Goal: Transaction & Acquisition: Download file/media

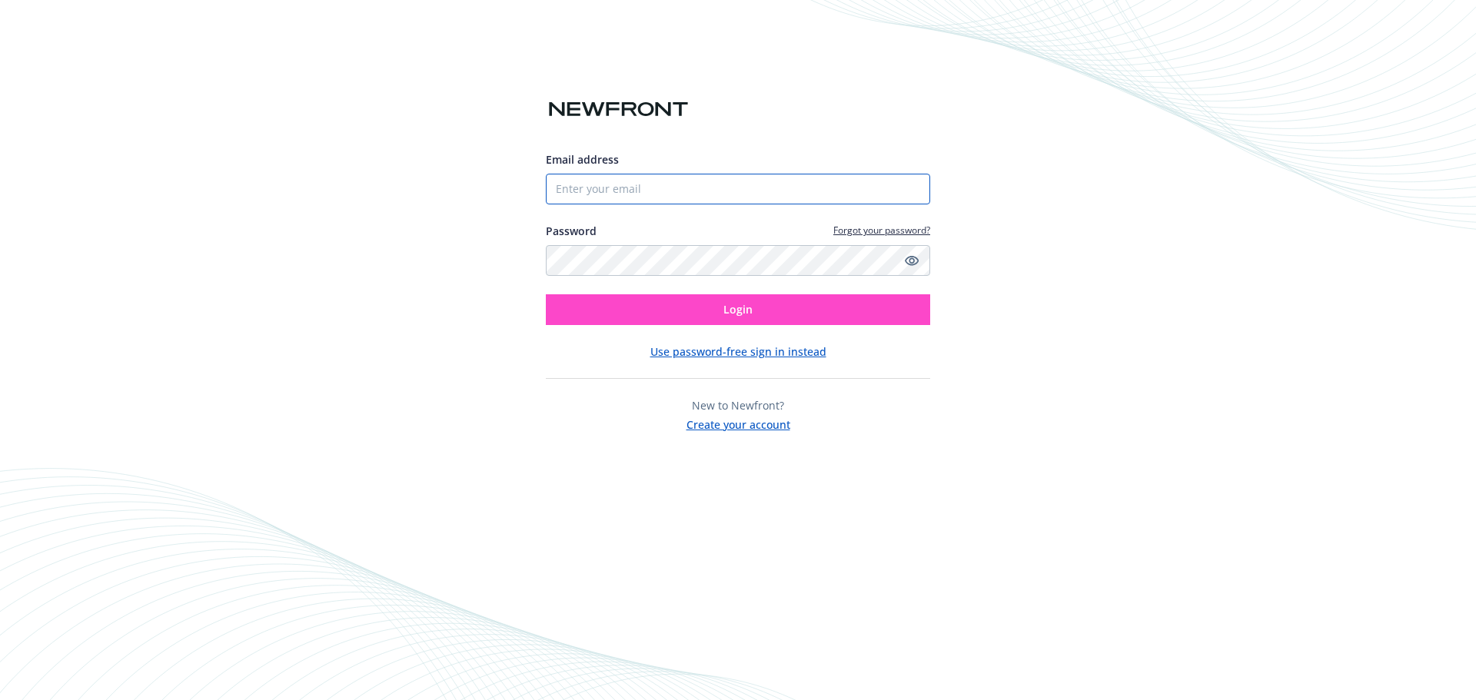
type input "[EMAIL_ADDRESS][DOMAIN_NAME]"
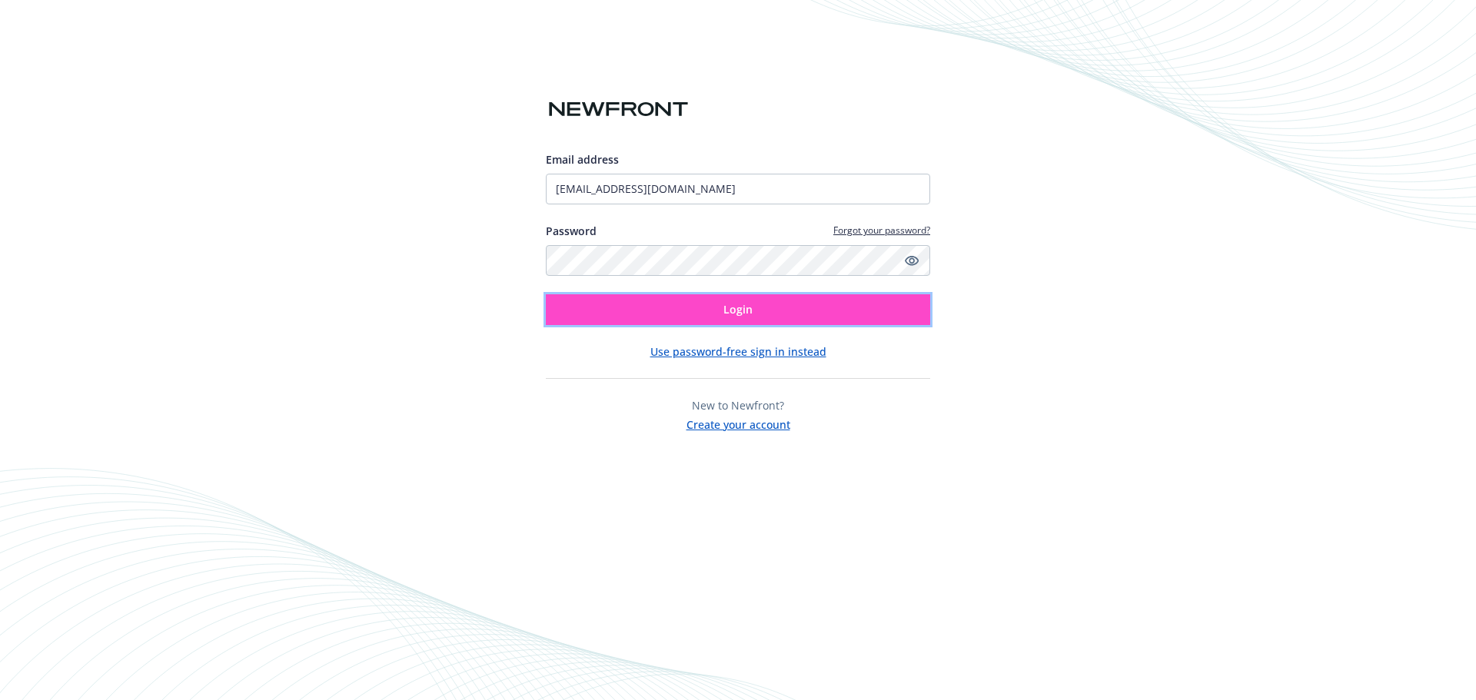
click at [651, 309] on button "Login" at bounding box center [738, 309] width 384 height 31
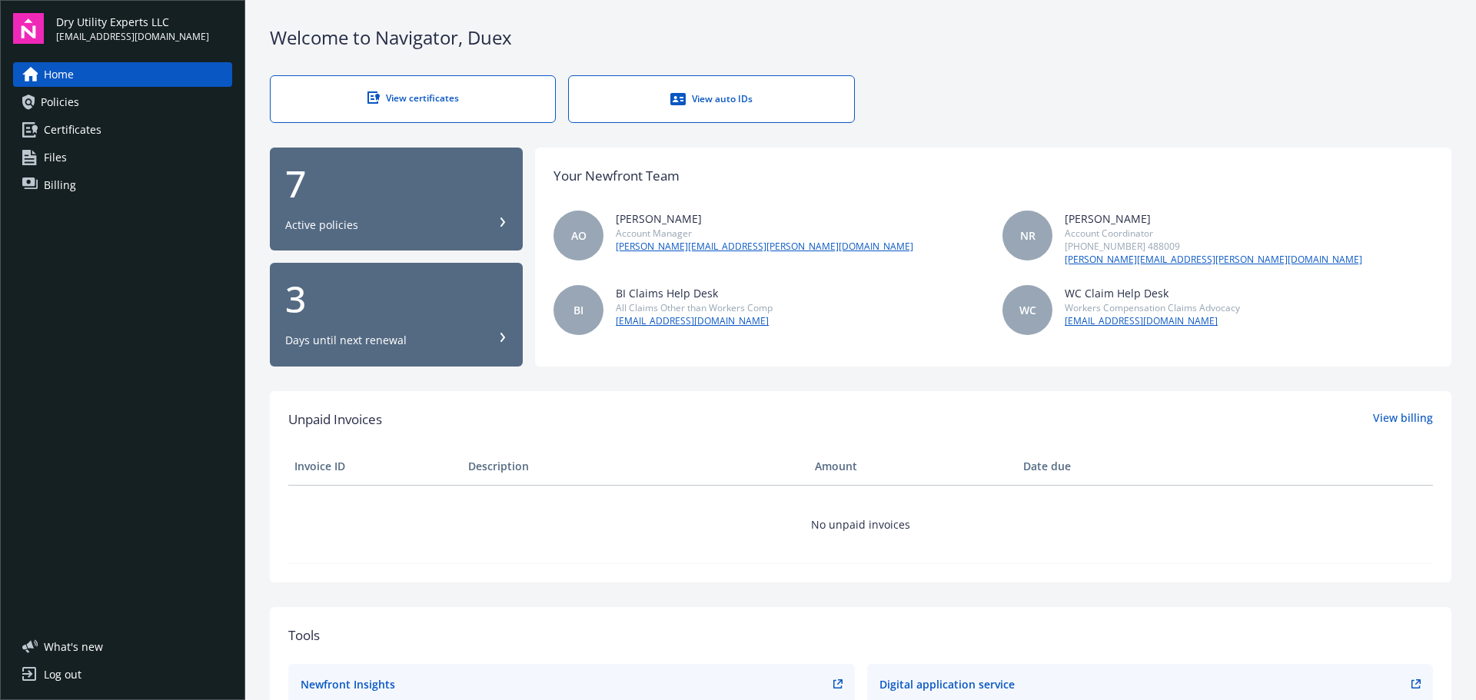
click at [452, 102] on div "View certificates" at bounding box center [412, 97] width 223 height 13
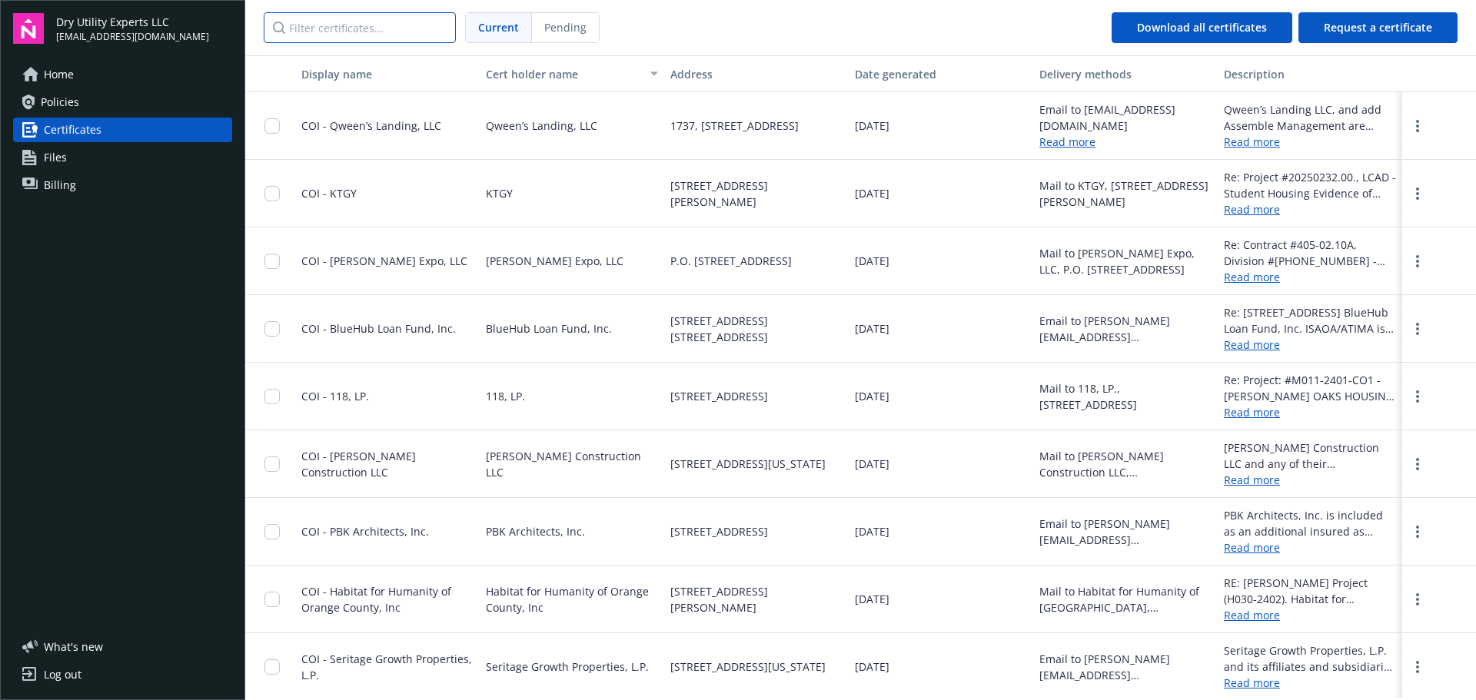
click at [331, 21] on input "Filter certificates..." at bounding box center [360, 27] width 192 height 31
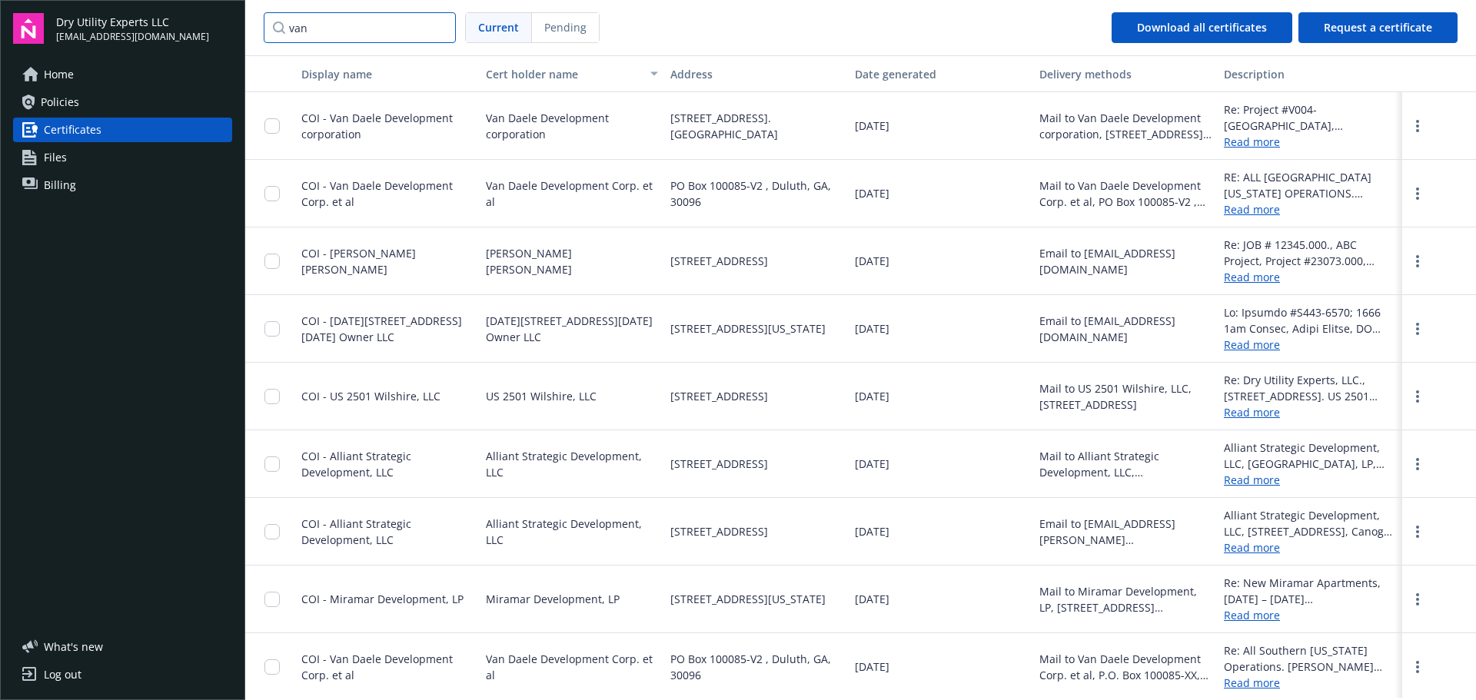
type input "van"
drag, startPoint x: 271, startPoint y: 125, endPoint x: 274, endPoint y: 151, distance: 26.3
click at [271, 125] on input "checkbox" at bounding box center [271, 125] width 15 height 15
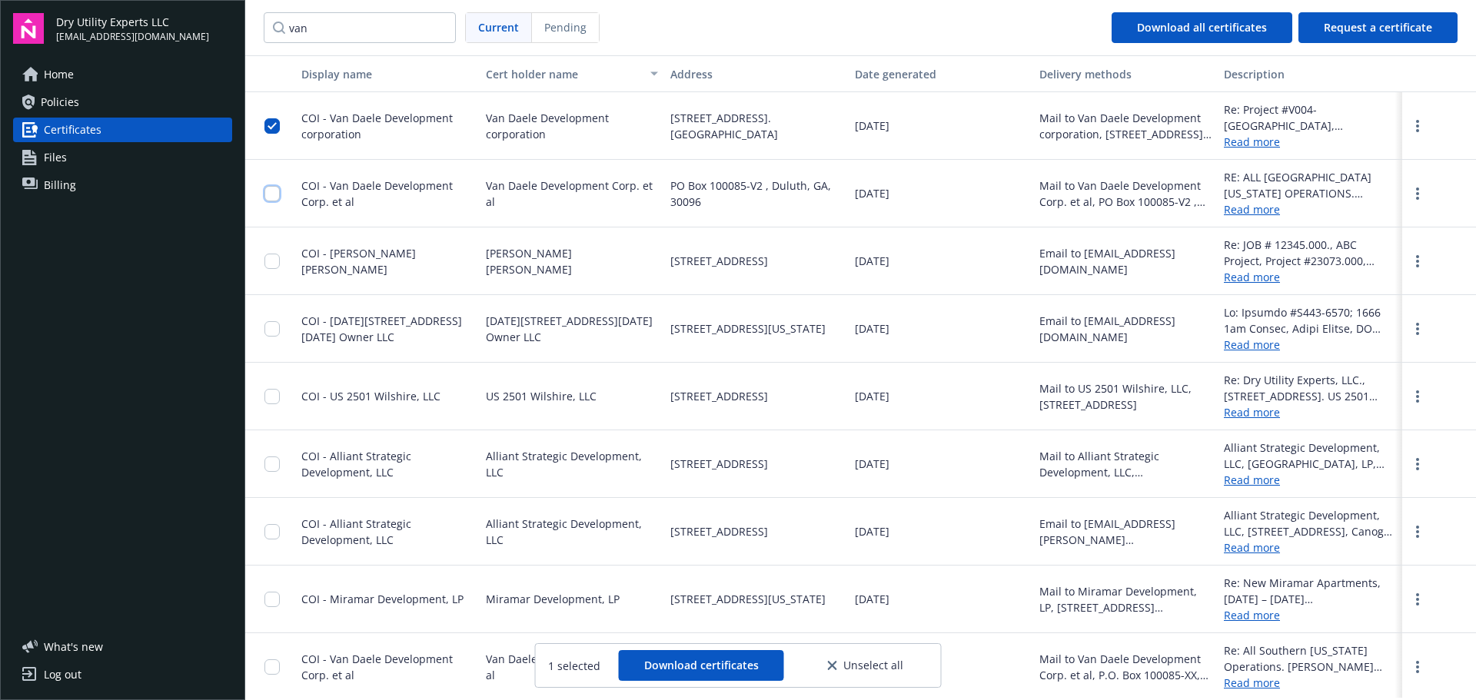
click at [273, 194] on input "checkbox" at bounding box center [271, 193] width 15 height 15
click at [1411, 120] on link "more" at bounding box center [1417, 126] width 18 height 18
click at [1360, 154] on link "Download" at bounding box center [1376, 157] width 101 height 31
click at [1408, 194] on link "more" at bounding box center [1417, 193] width 18 height 18
click at [1348, 227] on link "Download" at bounding box center [1376, 225] width 101 height 31
